Goal: Task Accomplishment & Management: Manage account settings

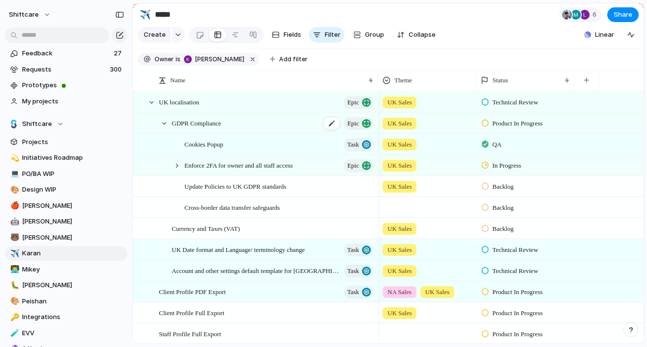
click at [207, 122] on span "GDPR Compliance" at bounding box center [197, 122] width 50 height 11
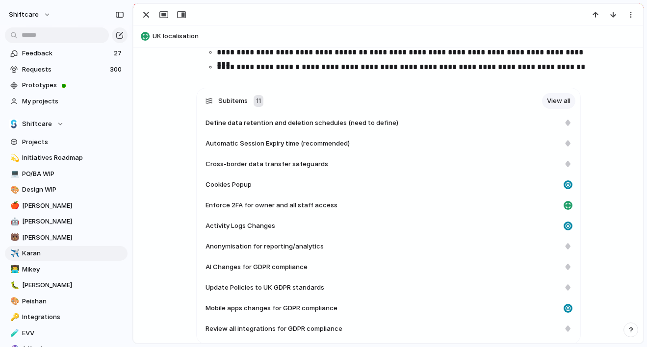
scroll to position [1152, 0]
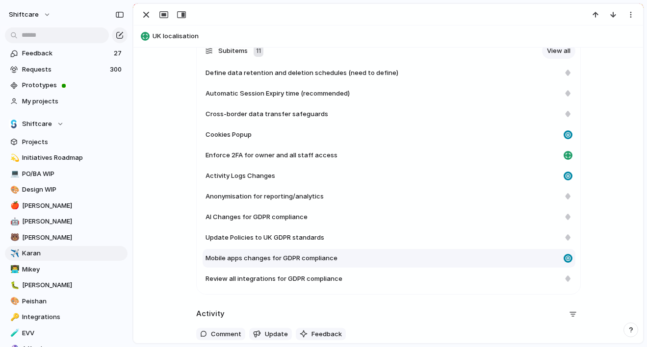
click at [292, 254] on span "Mobile apps changes for GDPR compliance" at bounding box center [271, 258] width 132 height 10
type textarea "**********"
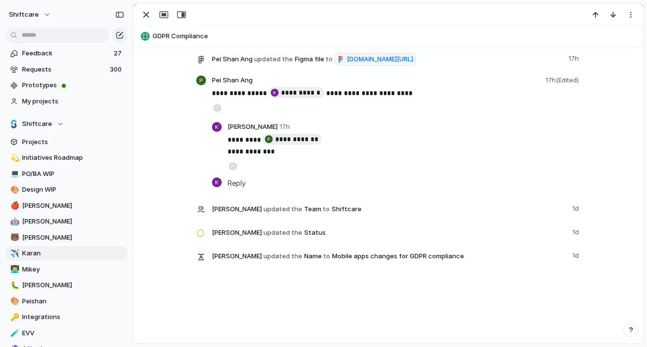
scroll to position [1232, 0]
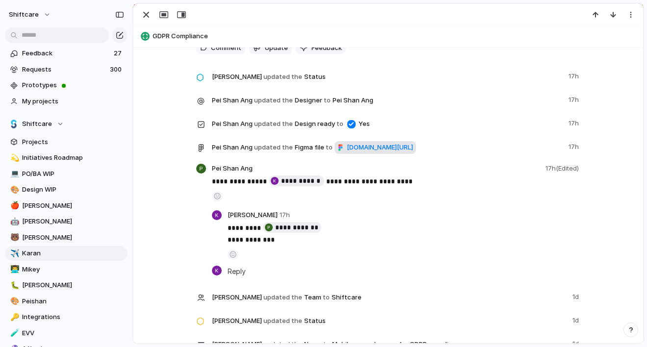
click at [347, 152] on span "[DOMAIN_NAME][URL]" at bounding box center [380, 148] width 66 height 10
click at [148, 15] on div "button" at bounding box center [146, 15] width 12 height 12
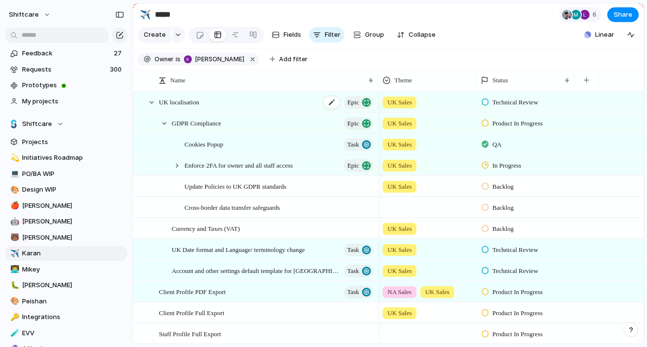
click at [193, 105] on span "UK localisation" at bounding box center [179, 101] width 40 height 11
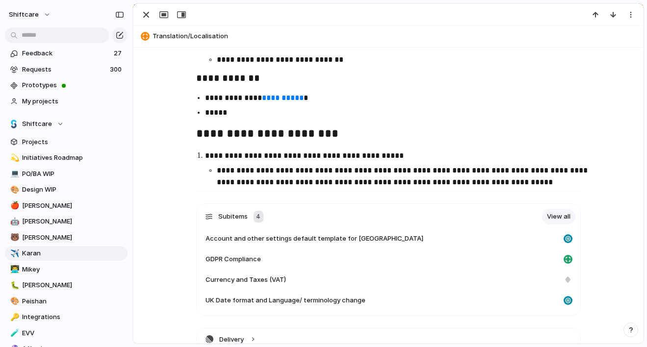
scroll to position [1378, 0]
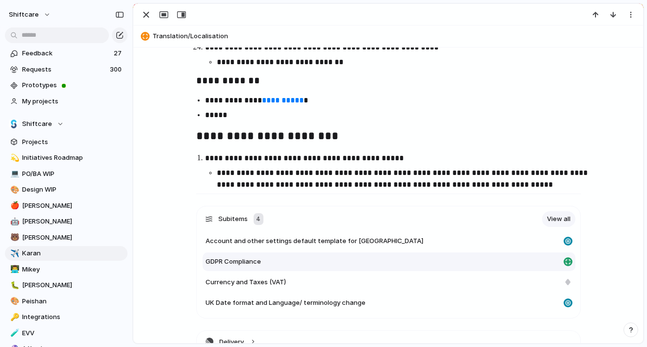
click at [237, 257] on span "GDPR Compliance" at bounding box center [232, 262] width 55 height 10
type textarea "**********"
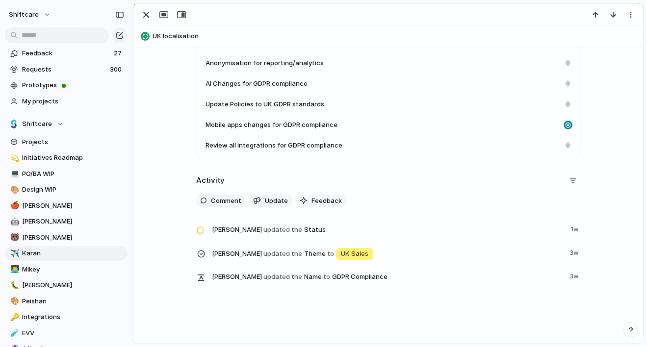
scroll to position [1322, 0]
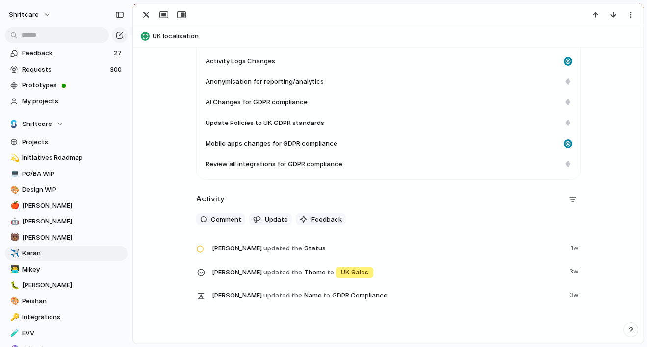
click at [157, 57] on div "Subitems 11 View all Define data retention and deletion schedules (need to defi…" at bounding box center [388, 117] width 486 height 389
click at [161, 118] on div "Subitems 11 View all Define data retention and deletion schedules (need to defi…" at bounding box center [388, 117] width 486 height 389
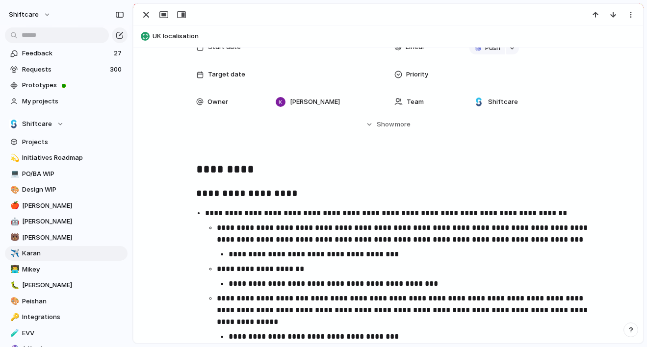
scroll to position [0, 0]
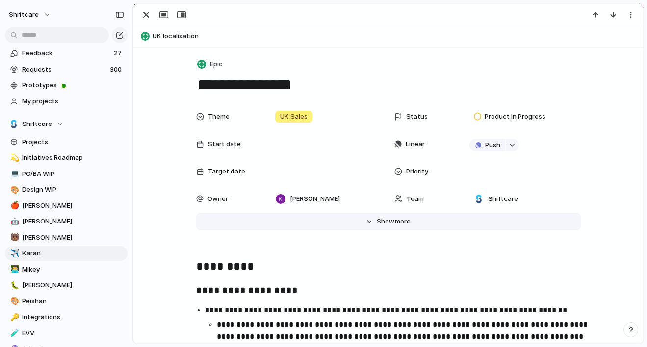
click at [383, 223] on span "Show" at bounding box center [385, 222] width 18 height 10
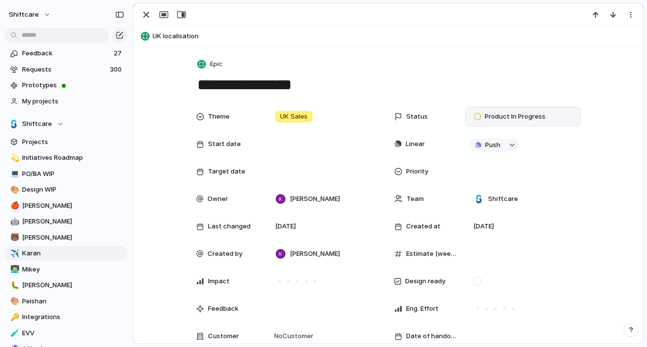
click at [515, 117] on span "Product In Progress" at bounding box center [514, 117] width 61 height 10
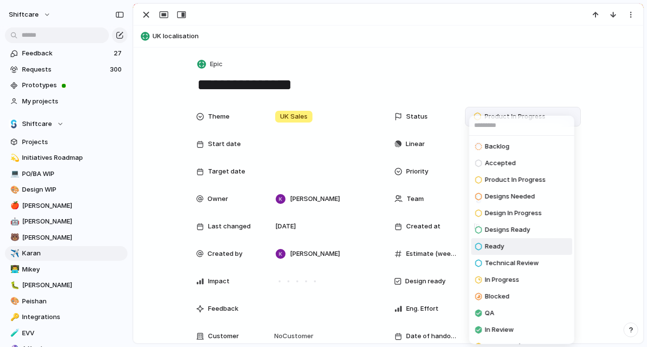
click at [498, 246] on span "Ready" at bounding box center [494, 247] width 19 height 10
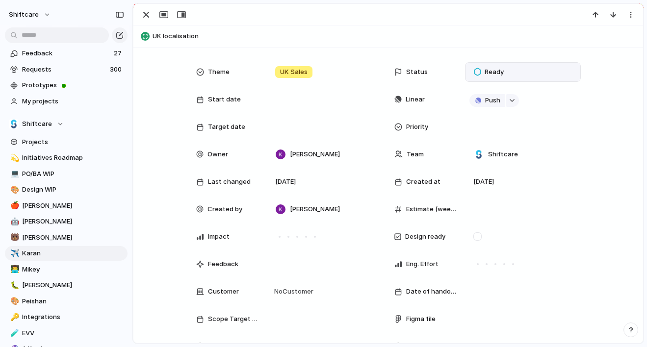
scroll to position [45, 0]
click at [504, 154] on span "Shiftcare" at bounding box center [503, 154] width 30 height 10
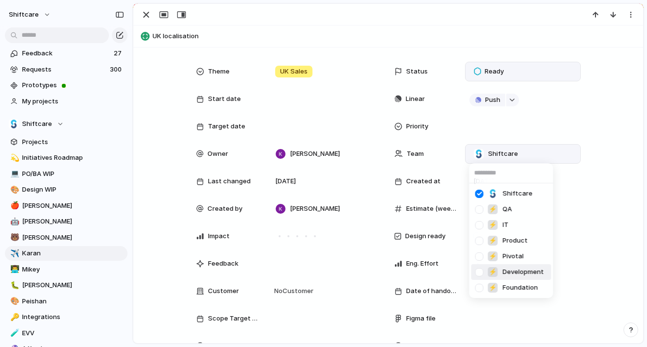
click at [513, 270] on span "Development" at bounding box center [522, 272] width 41 height 10
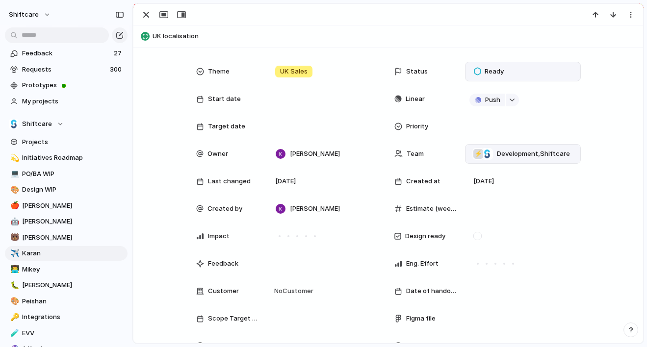
click at [598, 222] on div "Theme UK Sales Status Ready Start date Linear Push Target date Priority Owner […" at bounding box center [388, 327] width 486 height 531
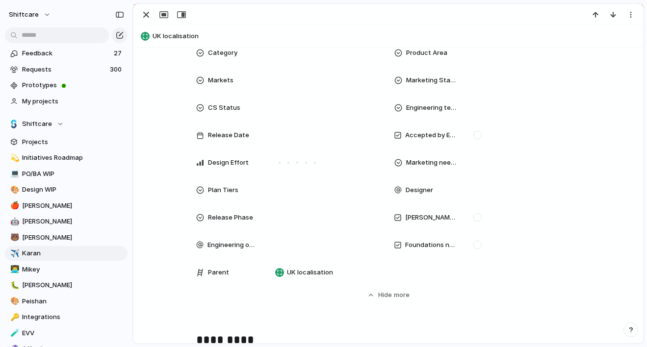
scroll to position [345, 0]
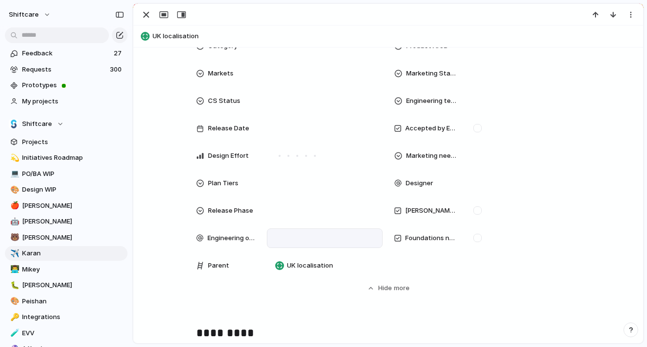
click at [299, 239] on div at bounding box center [324, 238] width 107 height 11
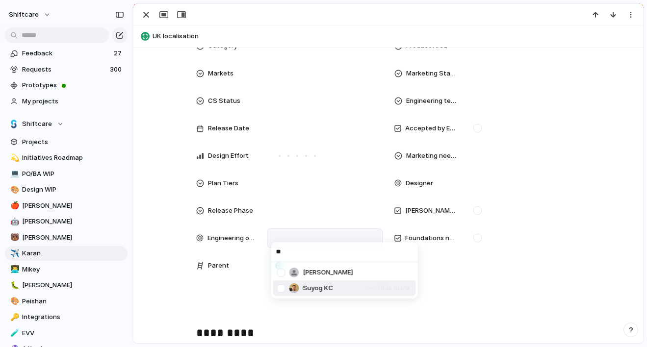
type input "**"
click at [312, 286] on span "Suyog KC" at bounding box center [318, 288] width 30 height 10
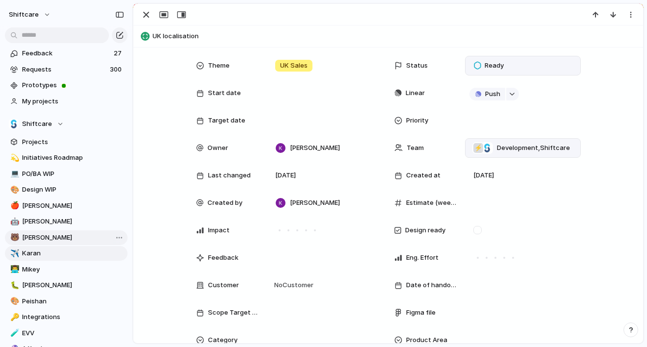
scroll to position [122, 0]
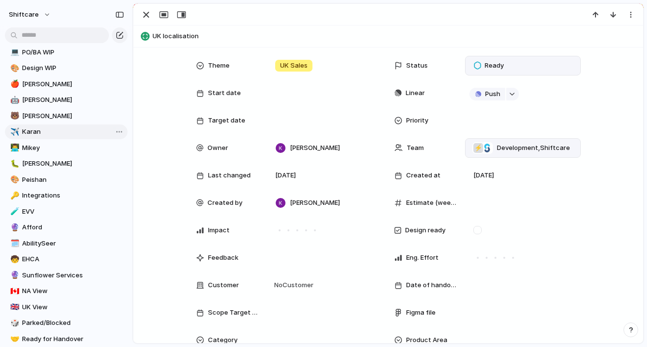
click at [39, 135] on span "Karan" at bounding box center [73, 132] width 102 height 10
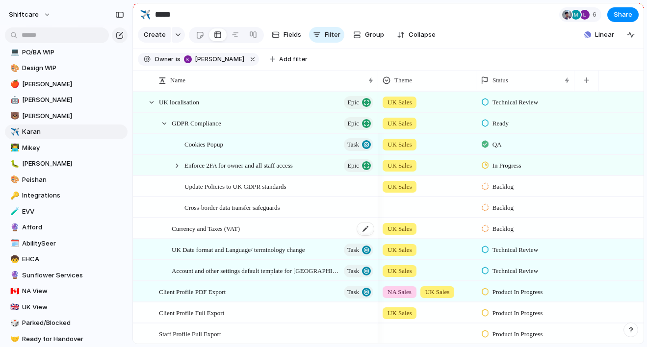
scroll to position [64, 0]
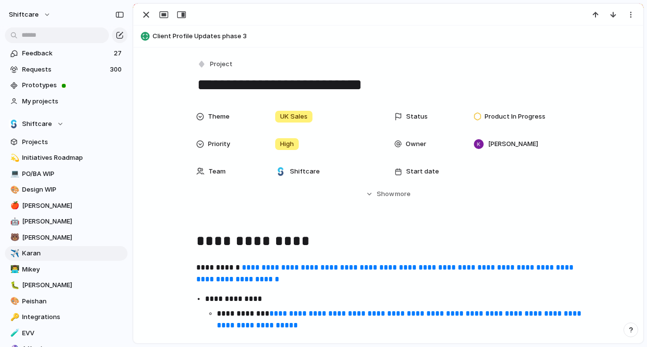
scroll to position [232, 0]
